Goal: Information Seeking & Learning: Learn about a topic

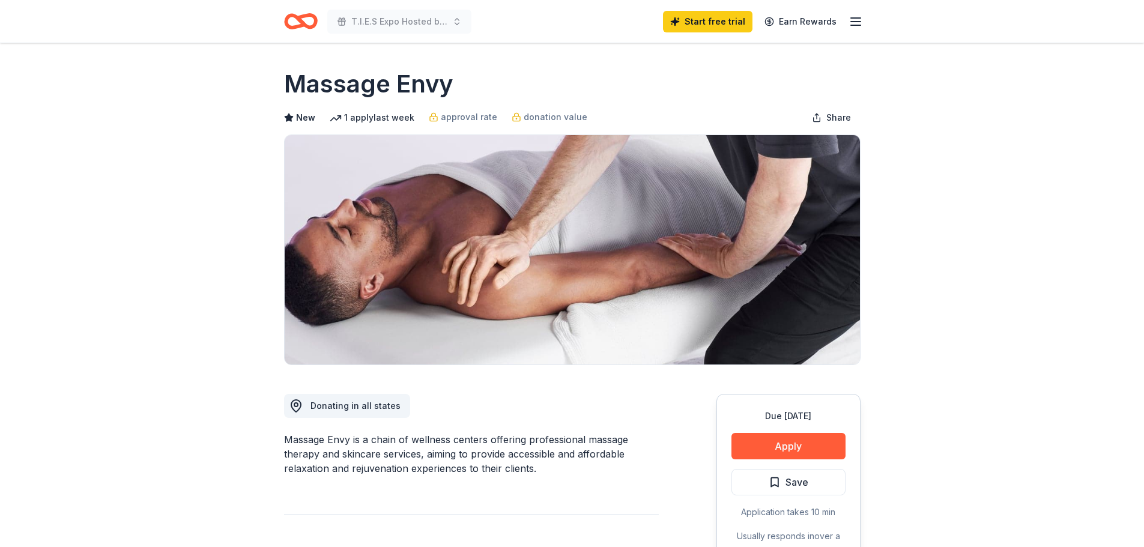
click at [770, 449] on button "Apply" at bounding box center [788, 446] width 114 height 26
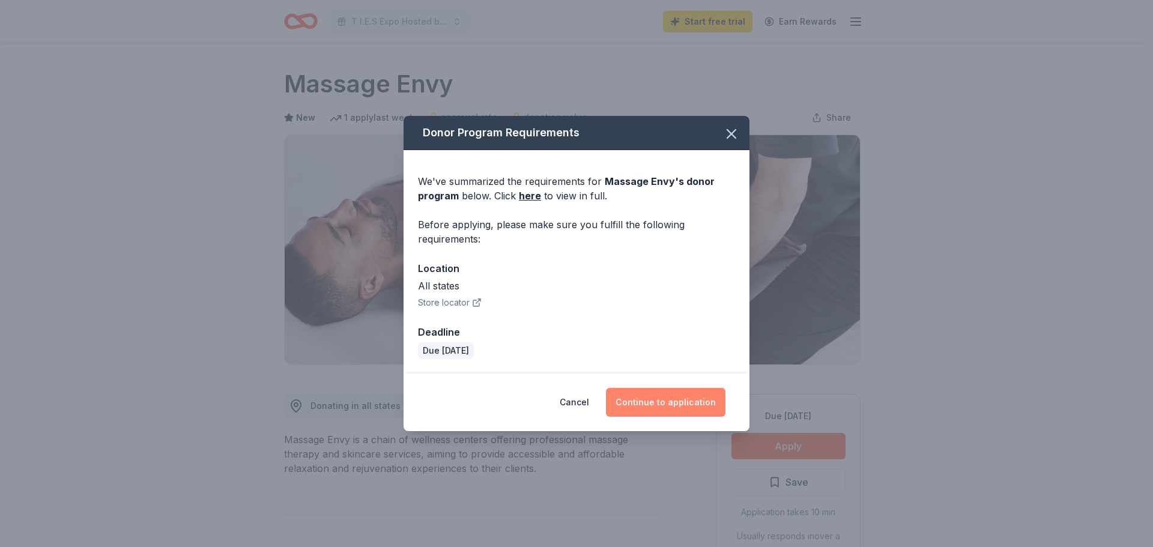
click at [665, 401] on button "Continue to application" at bounding box center [665, 402] width 119 height 29
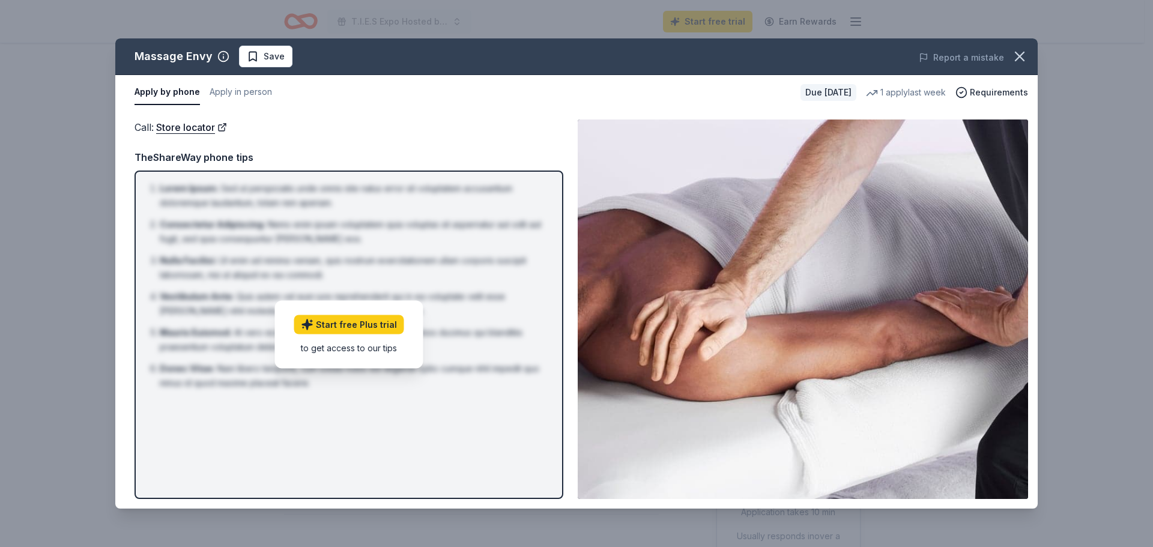
click at [189, 92] on button "Apply by phone" at bounding box center [167, 92] width 65 height 25
click at [352, 327] on link "Start free Plus trial" at bounding box center [349, 324] width 110 height 19
click at [181, 129] on link "Store locator" at bounding box center [191, 127] width 71 height 16
